Goal: Task Accomplishment & Management: Manage account settings

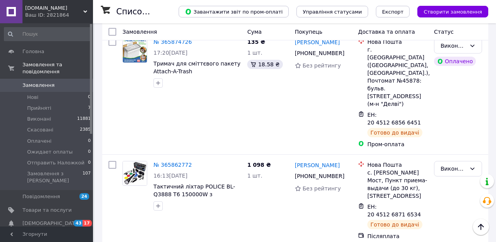
scroll to position [1575, 0]
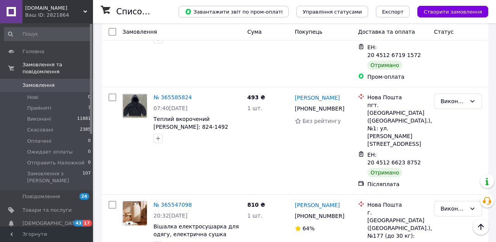
scroll to position [1416, 0]
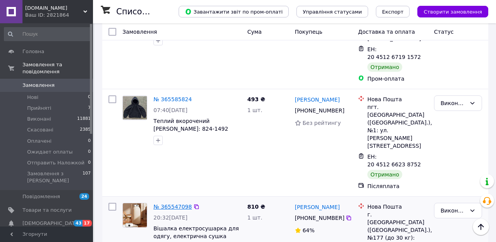
click at [166, 203] on link "№ 365547098" at bounding box center [172, 206] width 38 height 6
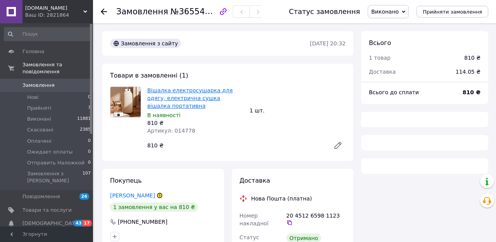
click at [175, 94] on link "Вішалка електросушарка для одягу, електрична сушка вішалка портативна" at bounding box center [189, 98] width 85 height 22
